Goal: Task Accomplishment & Management: Use online tool/utility

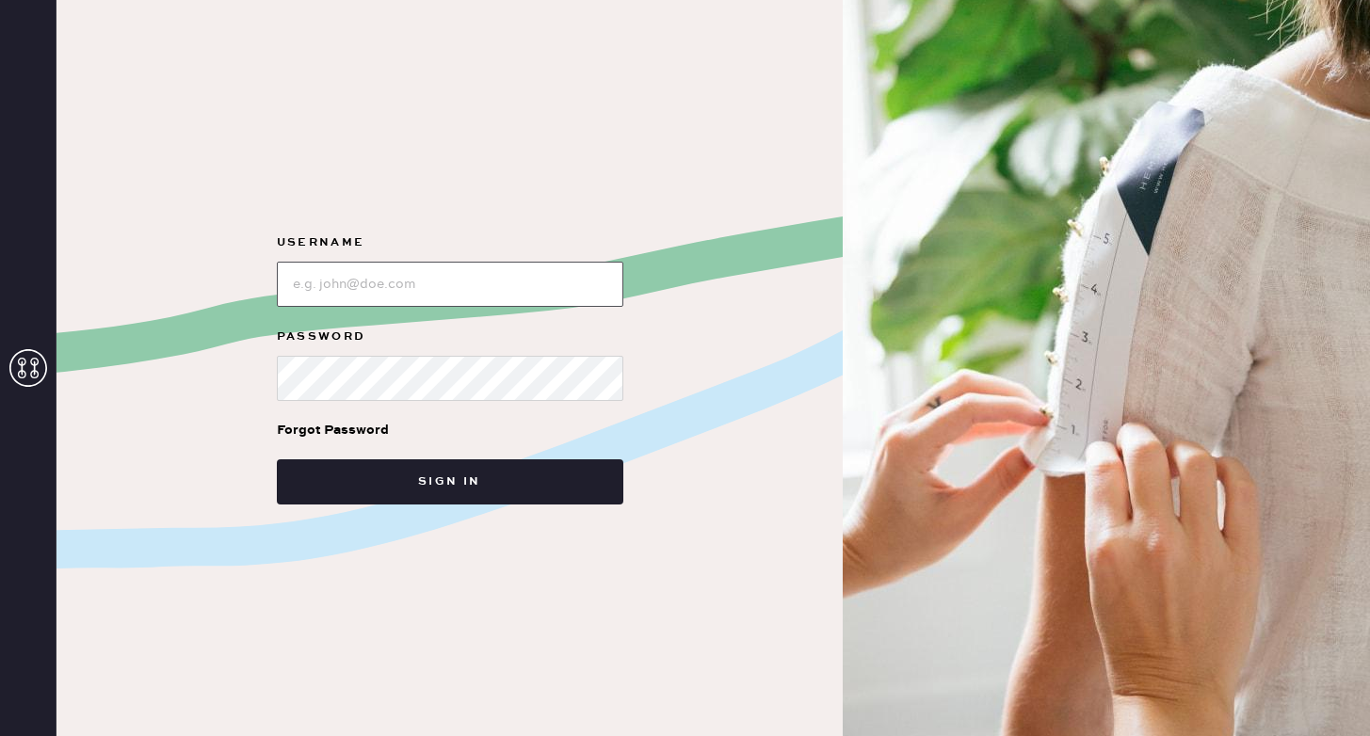
click at [444, 283] on input "loginName" at bounding box center [450, 284] width 347 height 45
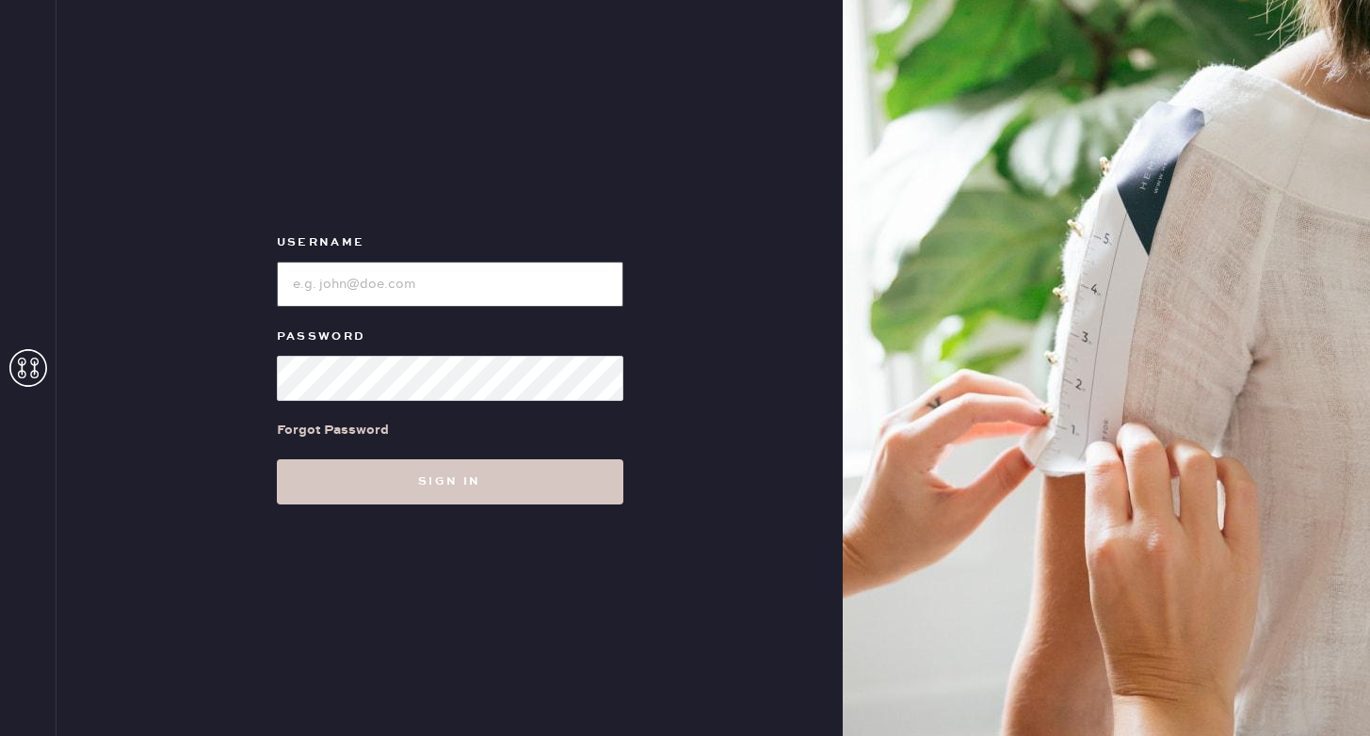
click at [499, 290] on input "loginName" at bounding box center [450, 284] width 347 height 45
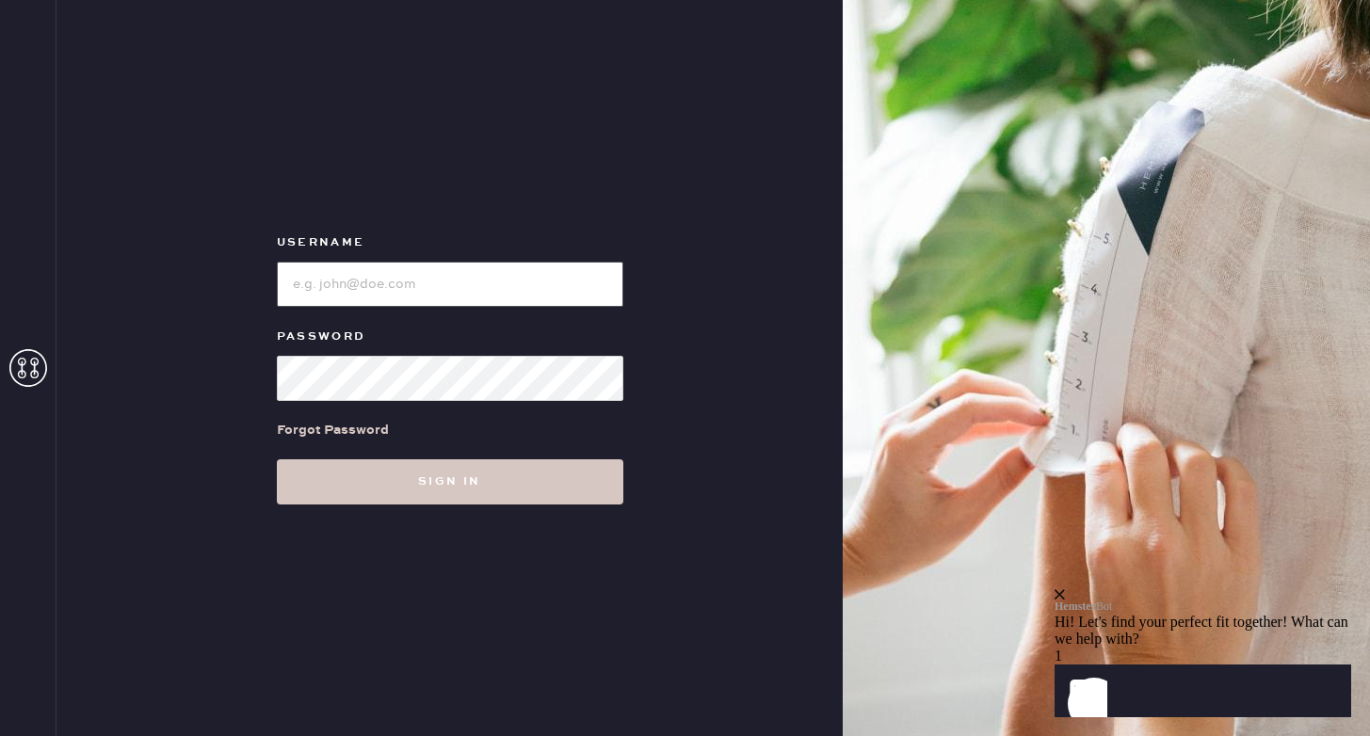
click at [499, 290] on input "loginName" at bounding box center [450, 284] width 347 height 45
click at [500, 289] on input "loginName" at bounding box center [450, 284] width 347 height 45
type input "p"
click at [360, 294] on input "loginName" at bounding box center [450, 284] width 347 height 45
paste input "reformationponce"
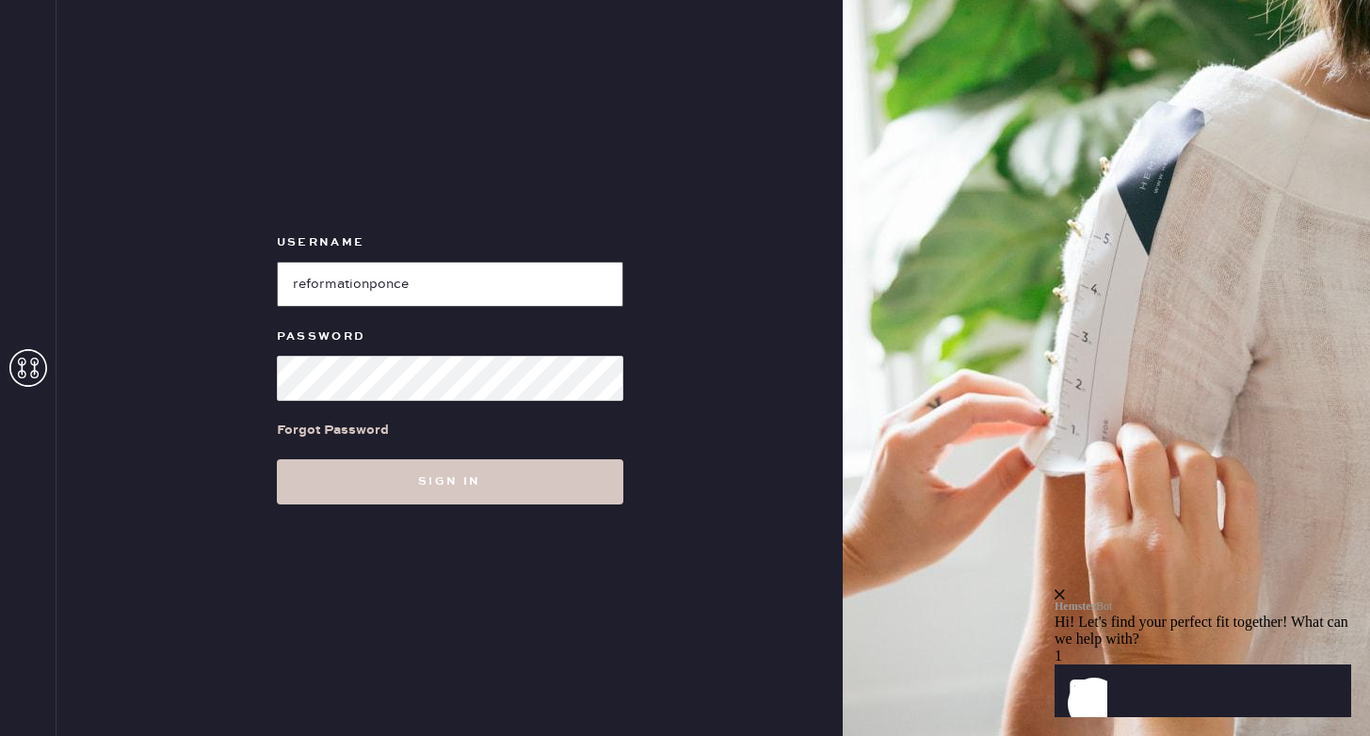
type input "reformationponce"
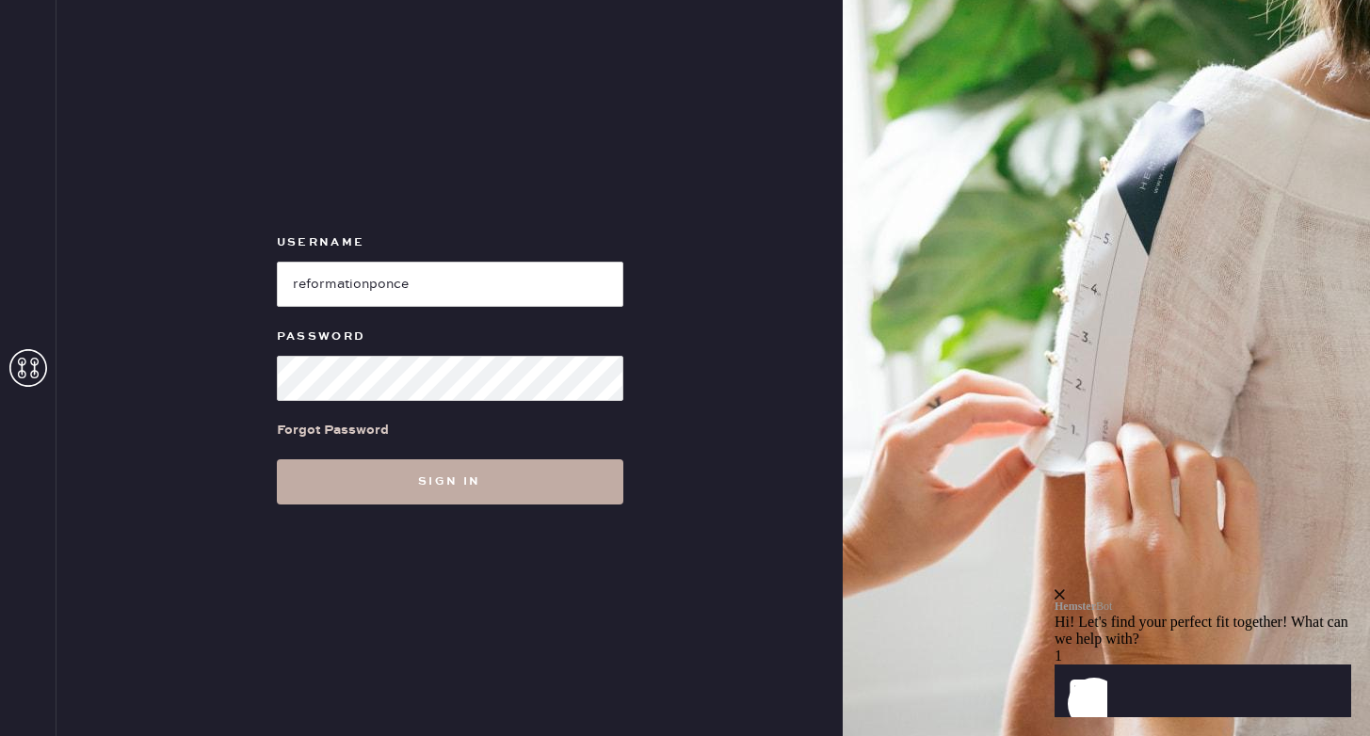
click at [512, 479] on button "Sign in" at bounding box center [450, 482] width 347 height 45
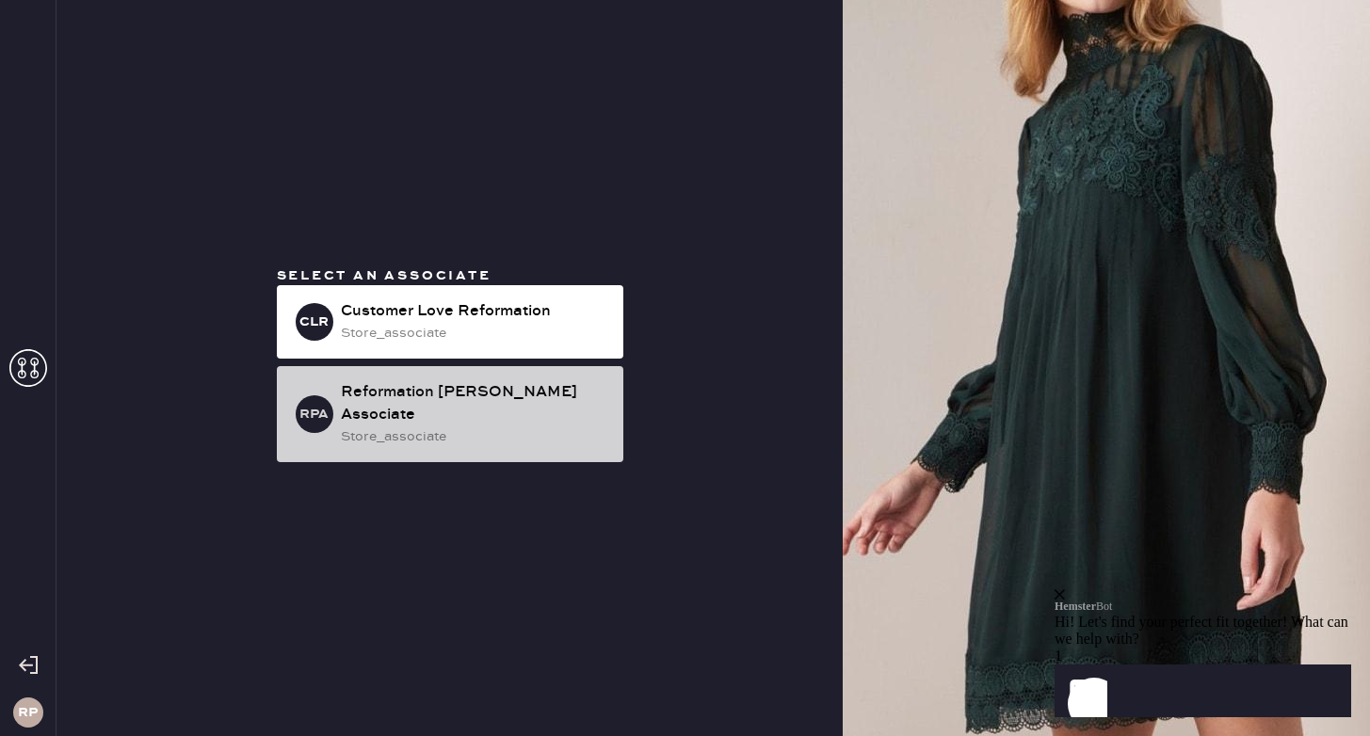
click at [474, 428] on div "store_associate" at bounding box center [474, 437] width 267 height 21
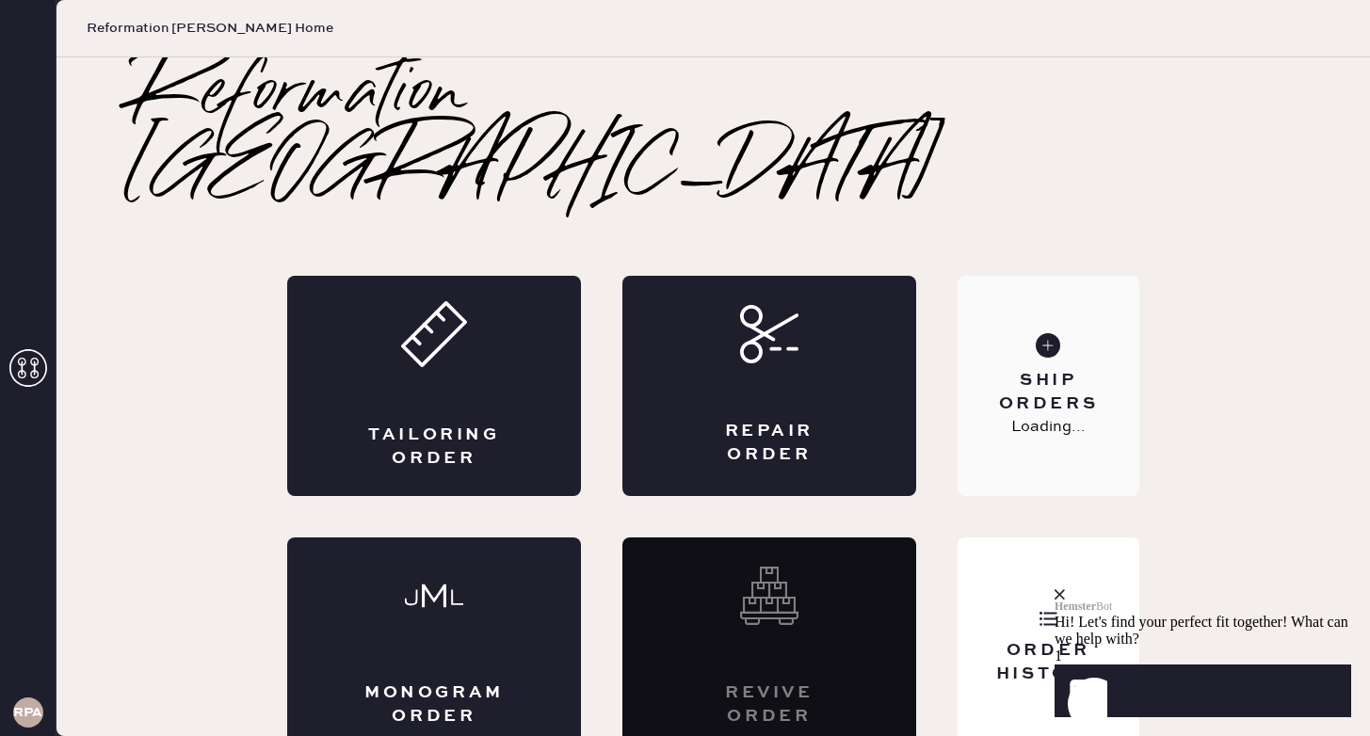
click at [1026, 277] on div "Ship Orders Loading..." at bounding box center [1049, 386] width 182 height 220
